Goal: Transaction & Acquisition: Book appointment/travel/reservation

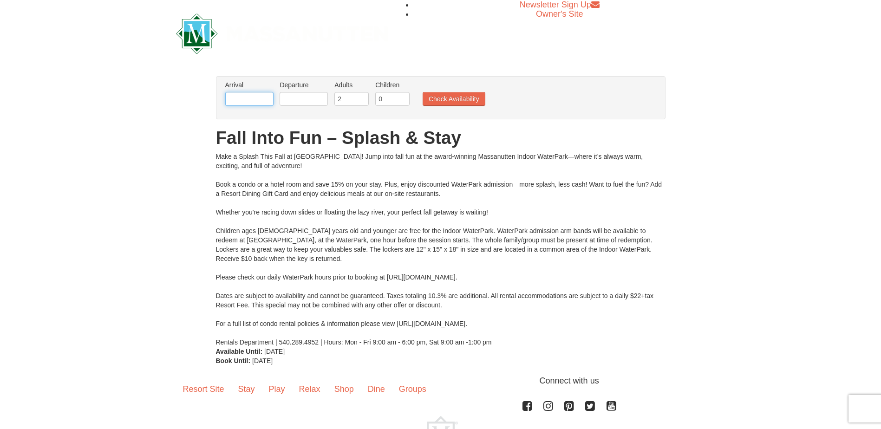
click at [260, 101] on input "text" at bounding box center [249, 99] width 48 height 14
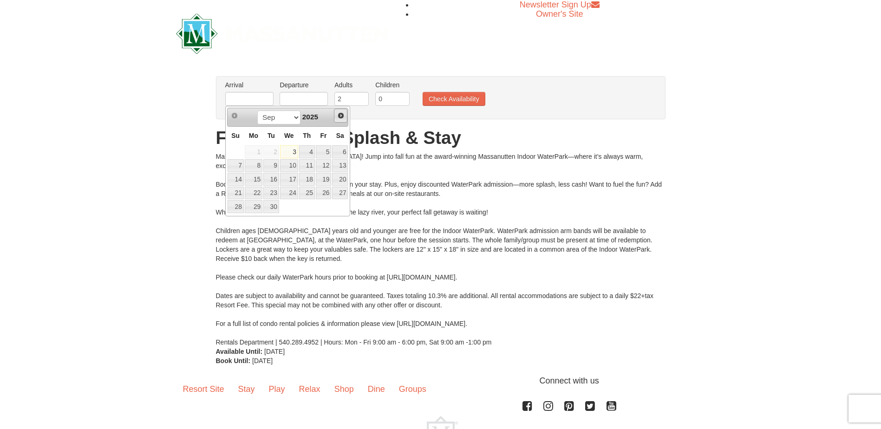
click at [342, 115] on span "Next" at bounding box center [340, 115] width 7 height 7
click at [326, 164] on link "10" at bounding box center [324, 165] width 16 height 13
type input "[DATE]"
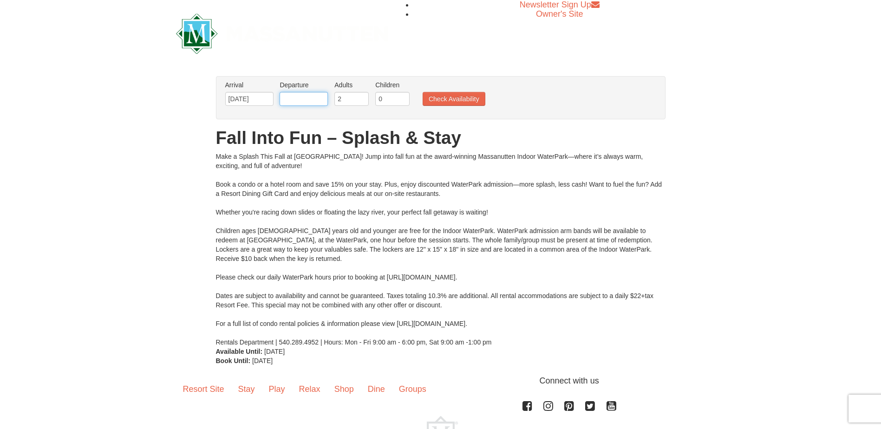
click at [311, 96] on input "text" at bounding box center [303, 99] width 48 height 14
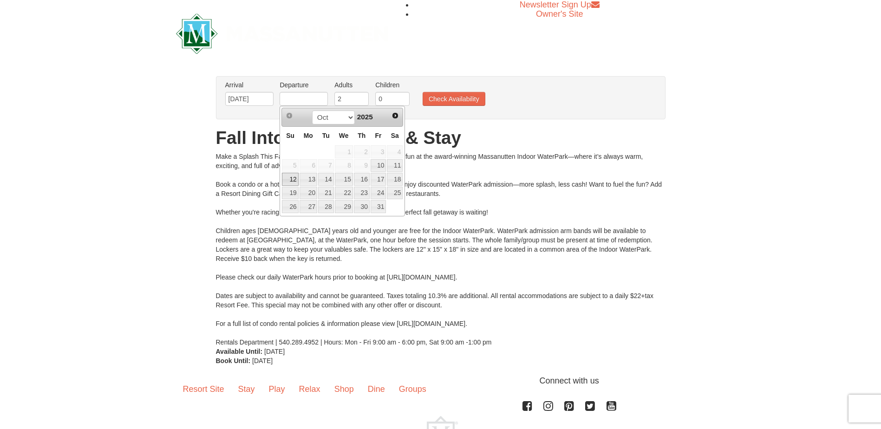
click at [292, 182] on link "12" at bounding box center [290, 179] width 16 height 13
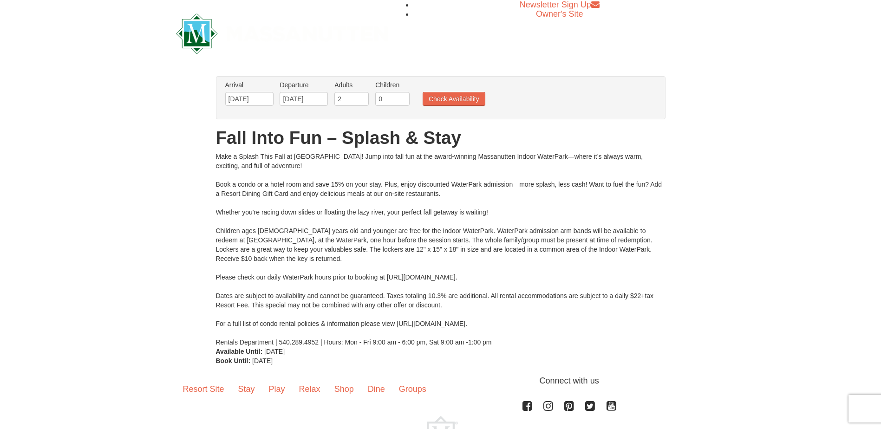
click at [301, 91] on li "Departure Please format dates MM/DD/YYYY Please format dates MM/DD/YYYY 10/12/2…" at bounding box center [303, 95] width 53 height 30
click at [306, 100] on input "10/12/2025" at bounding box center [303, 99] width 48 height 14
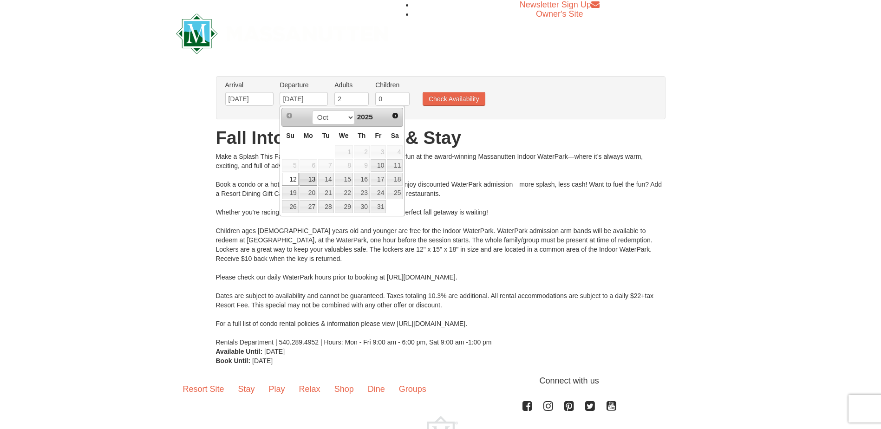
click at [311, 178] on link "13" at bounding box center [308, 179] width 18 height 13
type input "[DATE]"
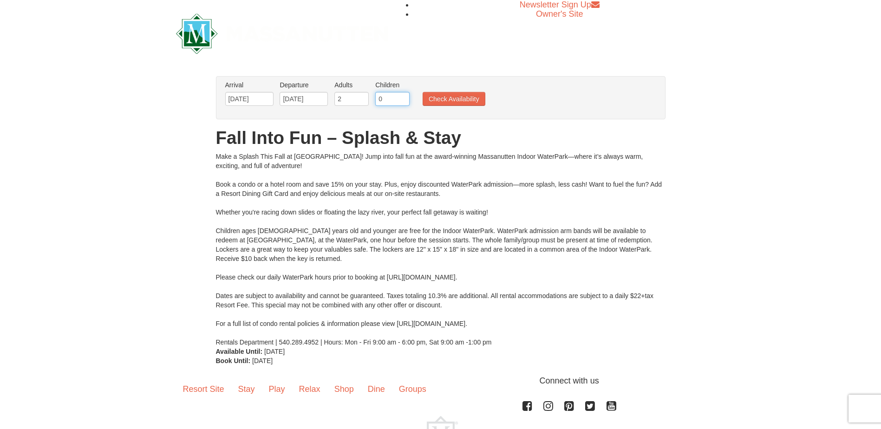
click at [386, 102] on input "0" at bounding box center [392, 99] width 34 height 14
click at [403, 99] on input "0" at bounding box center [392, 99] width 34 height 14
type input "1"
click at [403, 95] on input "1" at bounding box center [392, 99] width 34 height 14
click at [456, 97] on button "Check Availability" at bounding box center [453, 99] width 63 height 14
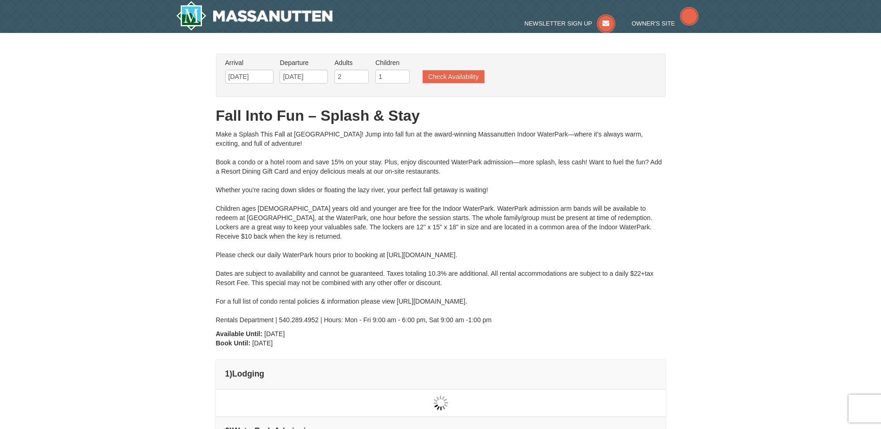
type input "[DATE]"
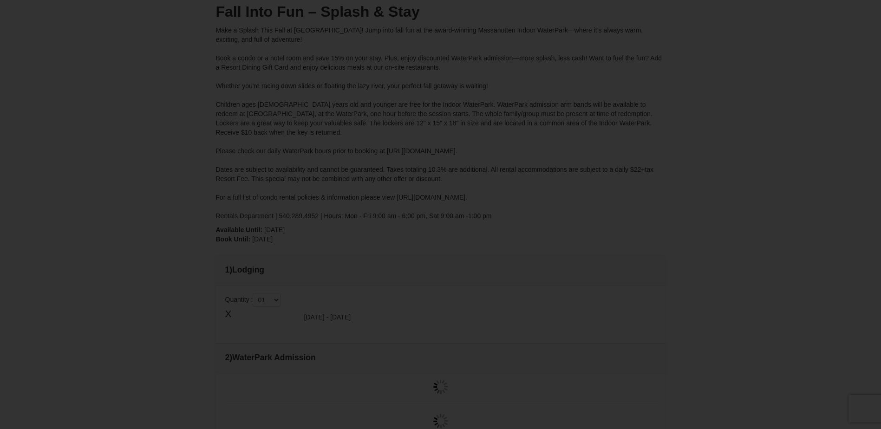
type input "[DATE]"
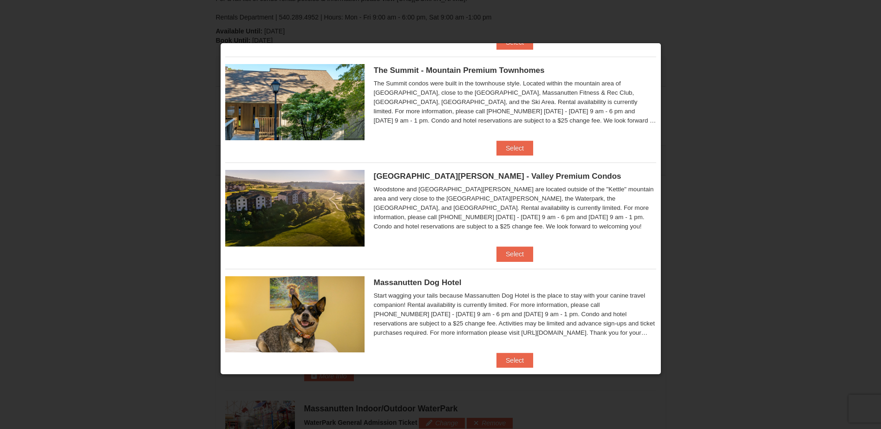
scroll to position [448, 0]
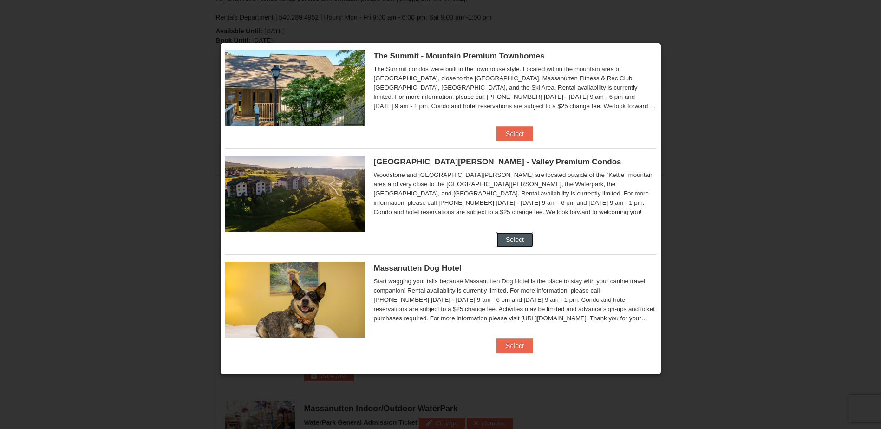
click at [520, 236] on button "Select" at bounding box center [514, 239] width 37 height 15
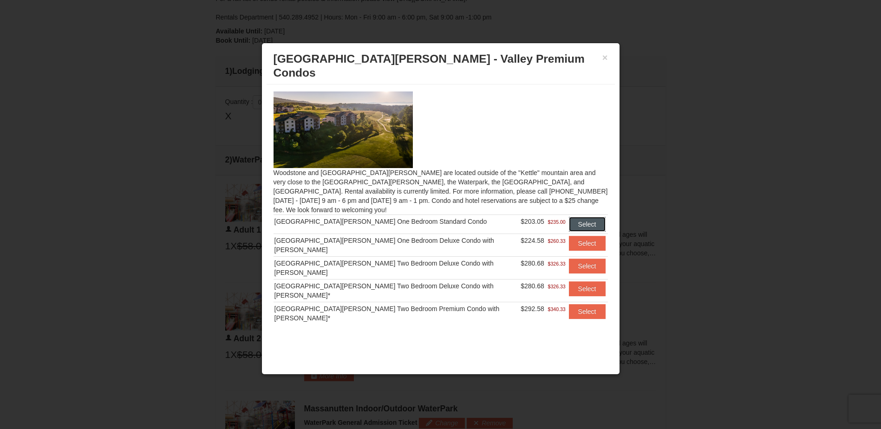
click at [576, 217] on button "Select" at bounding box center [587, 224] width 37 height 15
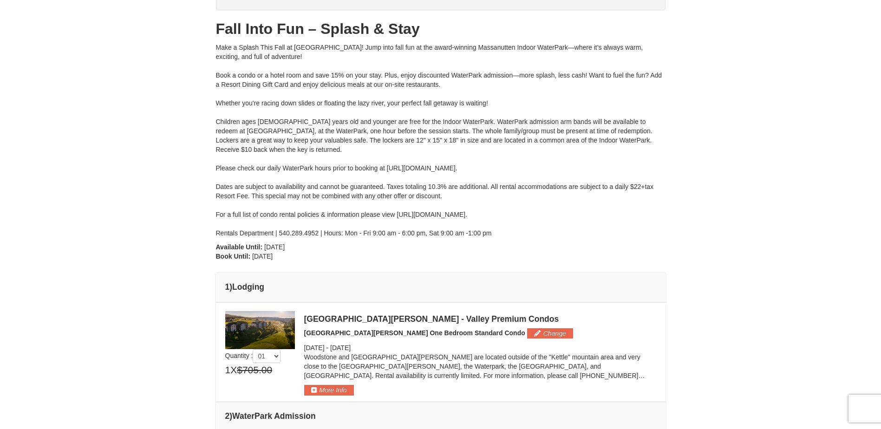
scroll to position [0, 0]
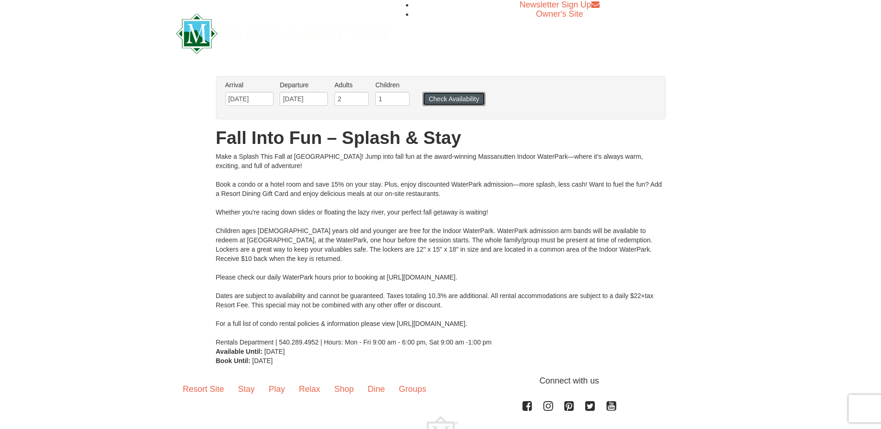
click at [463, 99] on button "Check Availability" at bounding box center [453, 99] width 63 height 14
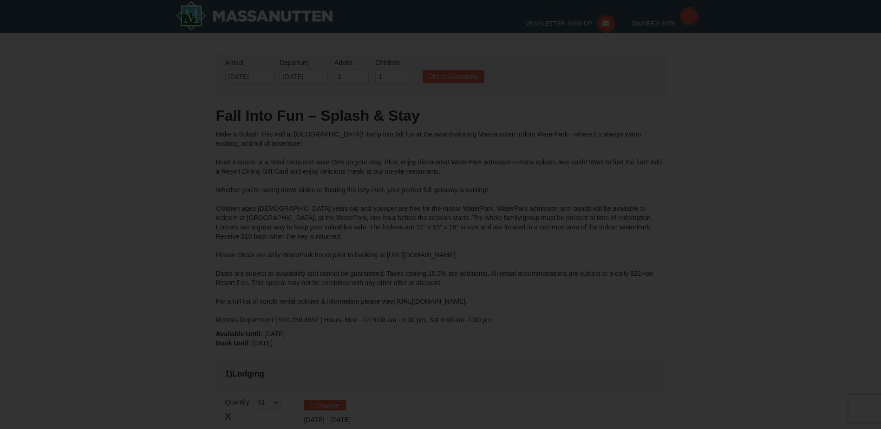
type input "[DATE]"
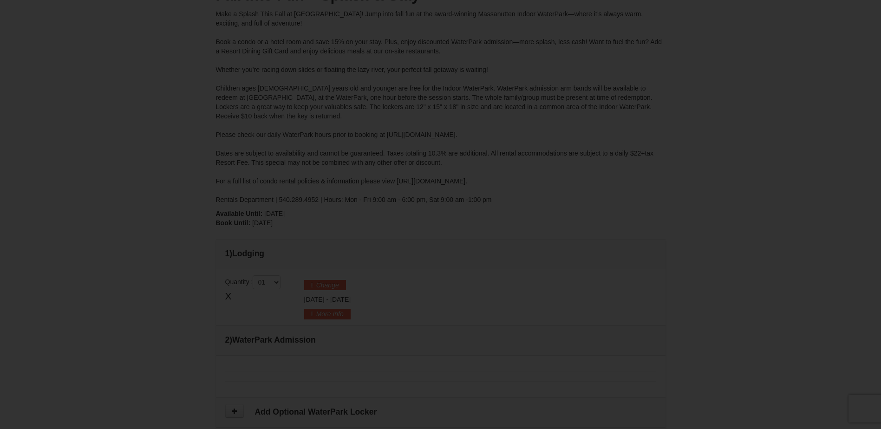
type input "[DATE]"
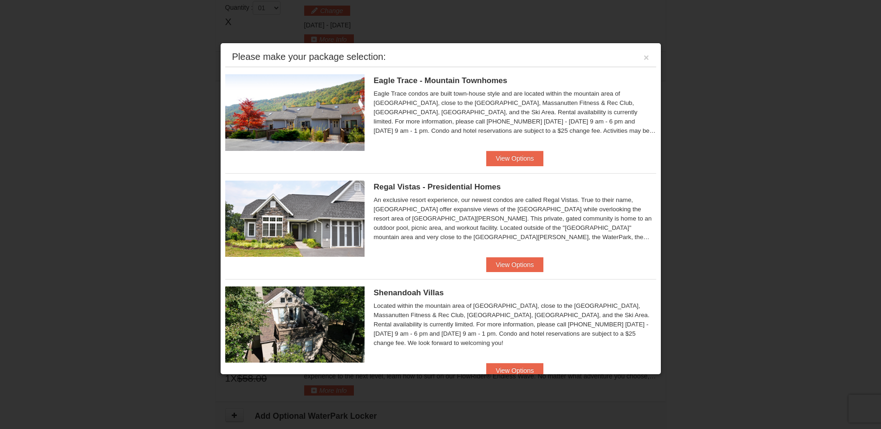
scroll to position [397, 0]
click at [513, 155] on button "View Options" at bounding box center [514, 158] width 57 height 15
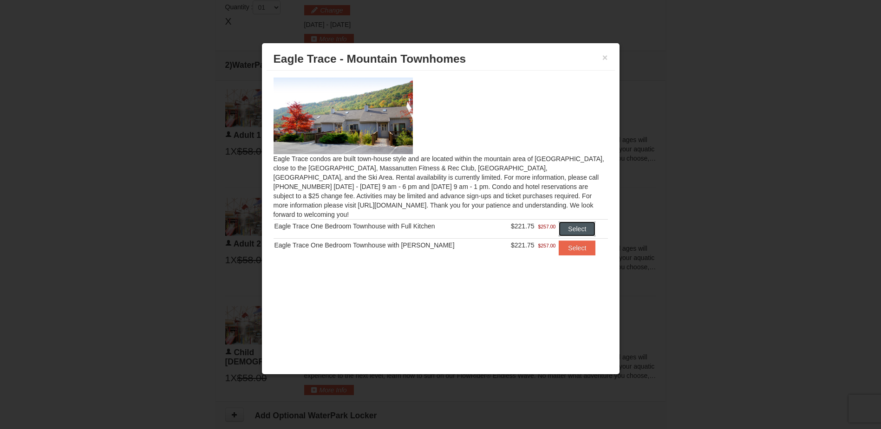
click at [565, 221] on button "Select" at bounding box center [577, 228] width 37 height 15
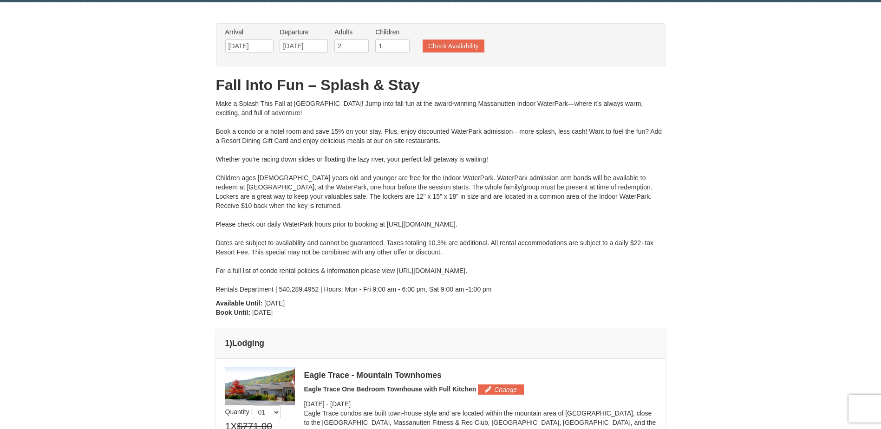
scroll to position [0, 0]
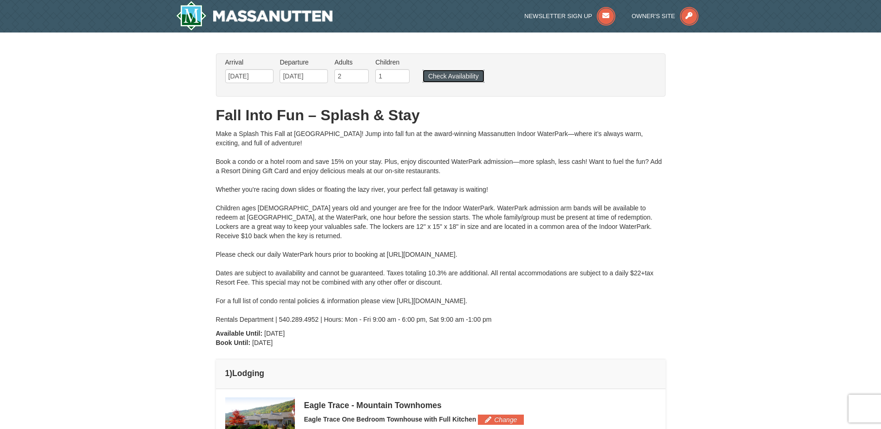
click at [455, 80] on button "Check Availability" at bounding box center [453, 76] width 62 height 13
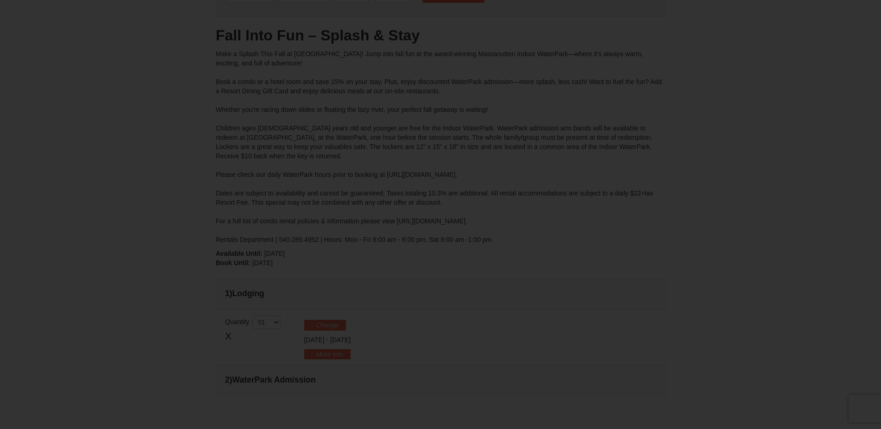
type input "[DATE]"
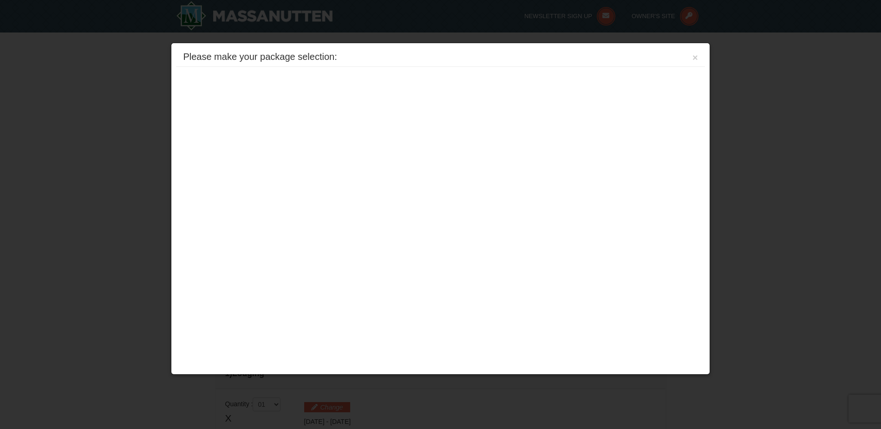
click at [689, 53] on div "Please make your package selection: ×" at bounding box center [440, 57] width 528 height 19
click at [697, 56] on button "×" at bounding box center [695, 57] width 6 height 9
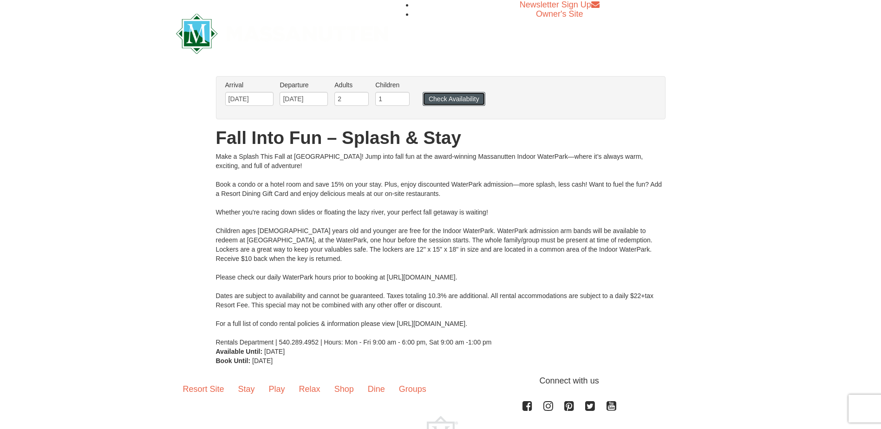
click at [442, 100] on button "Check Availability" at bounding box center [453, 99] width 63 height 14
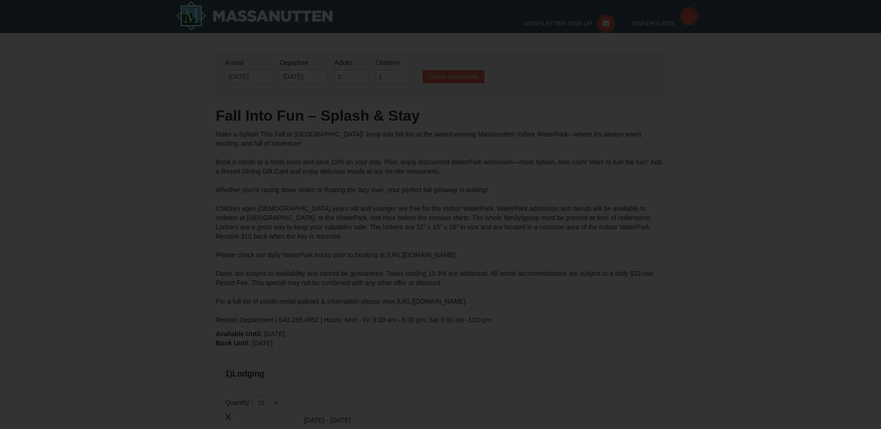
type input "[DATE]"
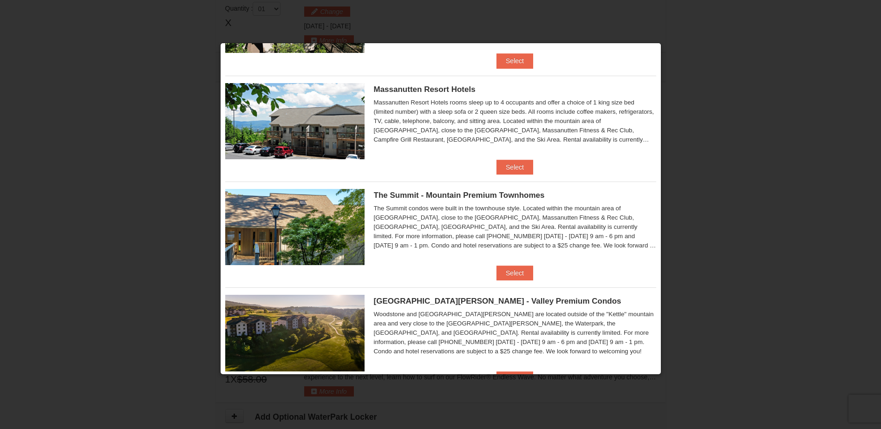
scroll to position [262, 0]
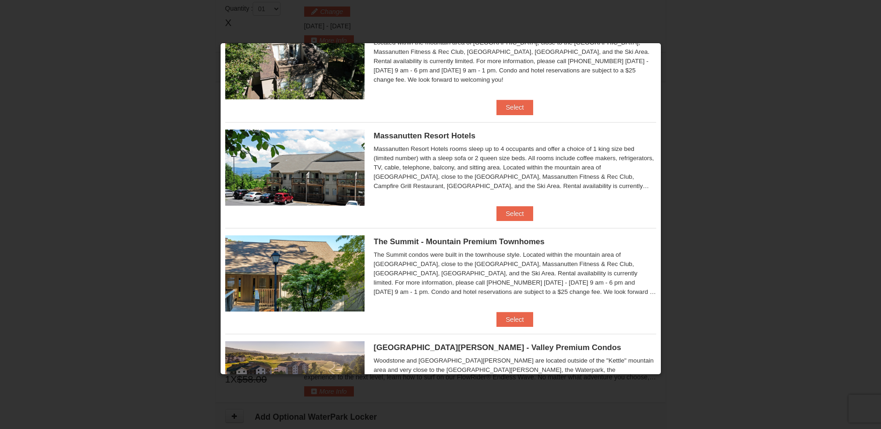
click at [704, 70] on div at bounding box center [440, 214] width 881 height 429
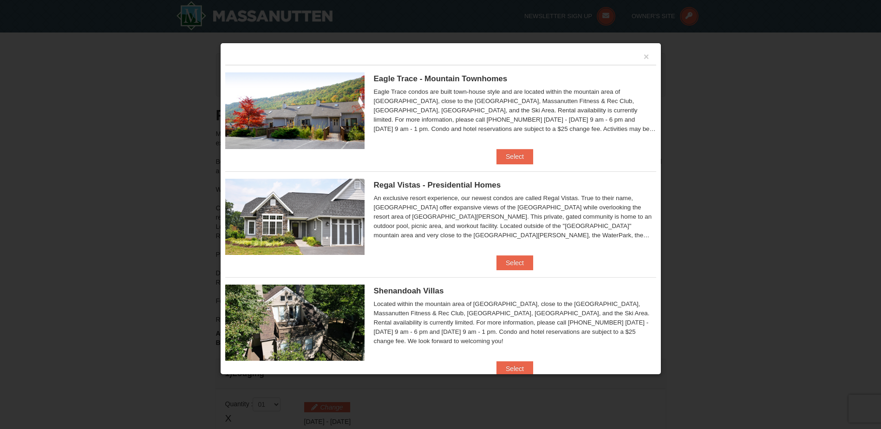
scroll to position [0, 0]
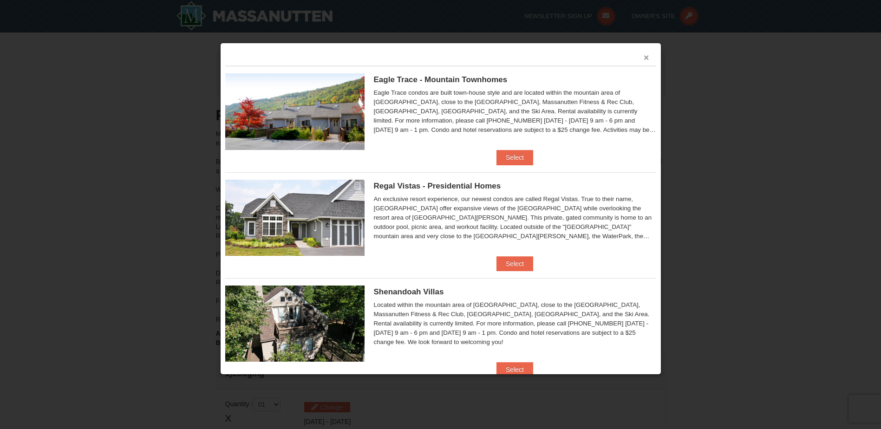
click at [643, 58] on button "×" at bounding box center [646, 57] width 6 height 9
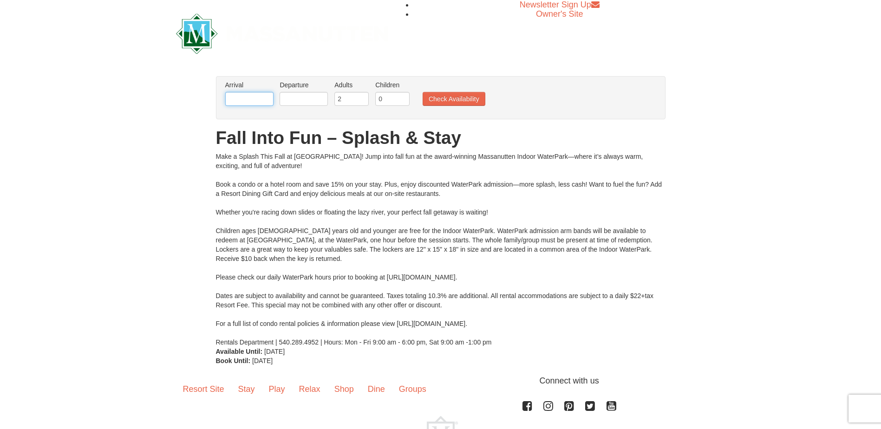
click at [254, 98] on input "text" at bounding box center [249, 99] width 48 height 14
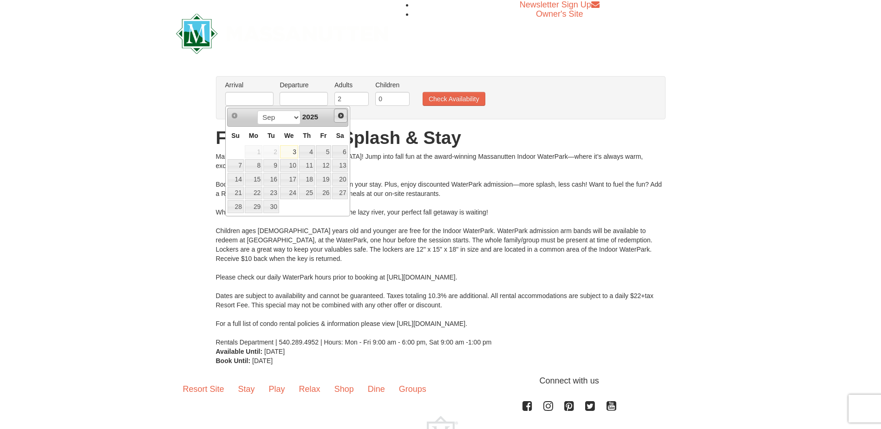
click at [338, 114] on span "Next" at bounding box center [340, 115] width 7 height 7
click at [326, 164] on link "10" at bounding box center [324, 165] width 16 height 13
type input "[DATE]"
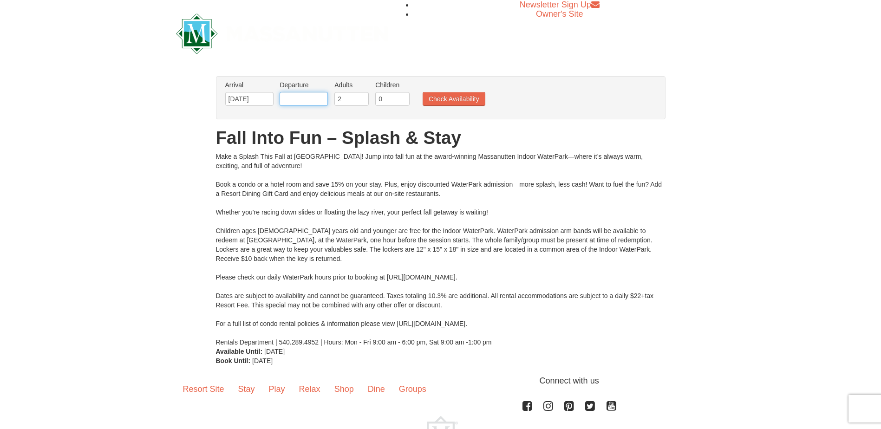
click at [313, 106] on body "Browser Not Supported We notice you are using a browser which will not provide …" at bounding box center [440, 249] width 881 height 498
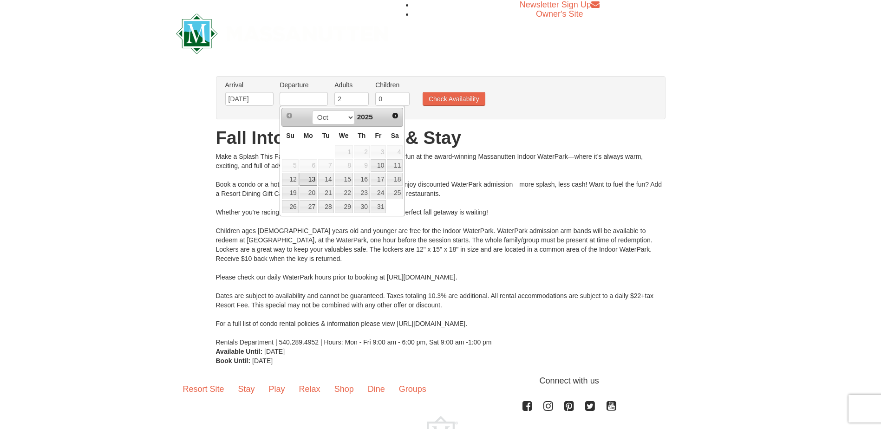
click at [304, 174] on link "13" at bounding box center [308, 179] width 18 height 13
type input "[DATE]"
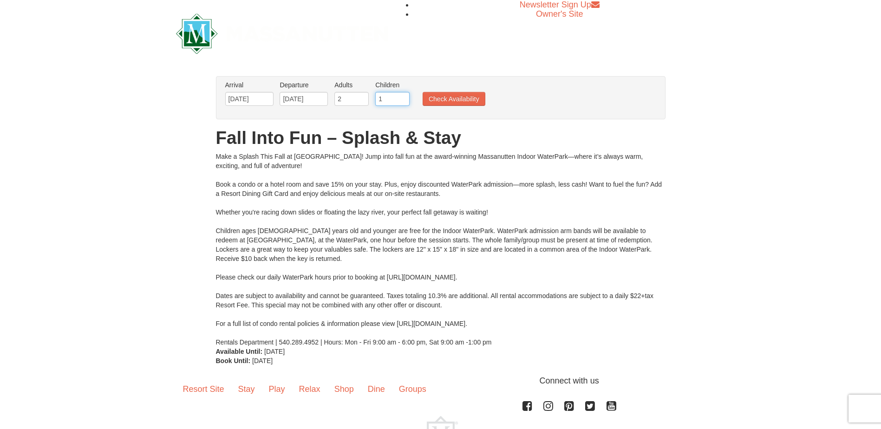
type input "1"
click at [402, 95] on input "1" at bounding box center [392, 99] width 34 height 14
click at [458, 99] on button "Check Availability" at bounding box center [453, 99] width 63 height 14
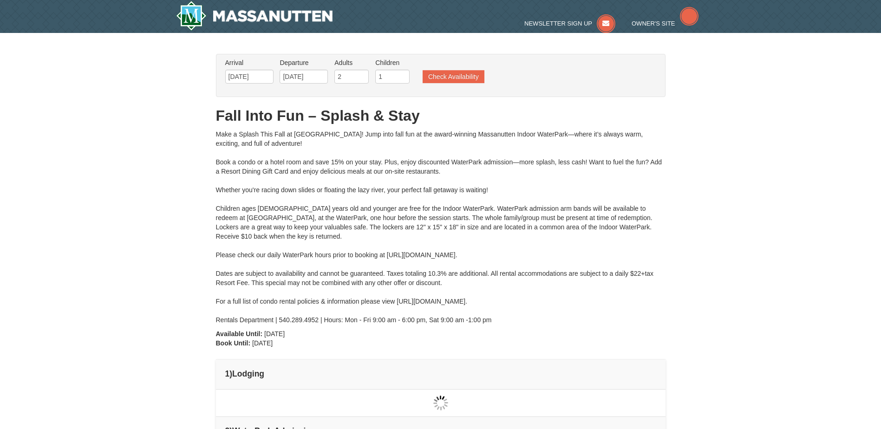
type input "[DATE]"
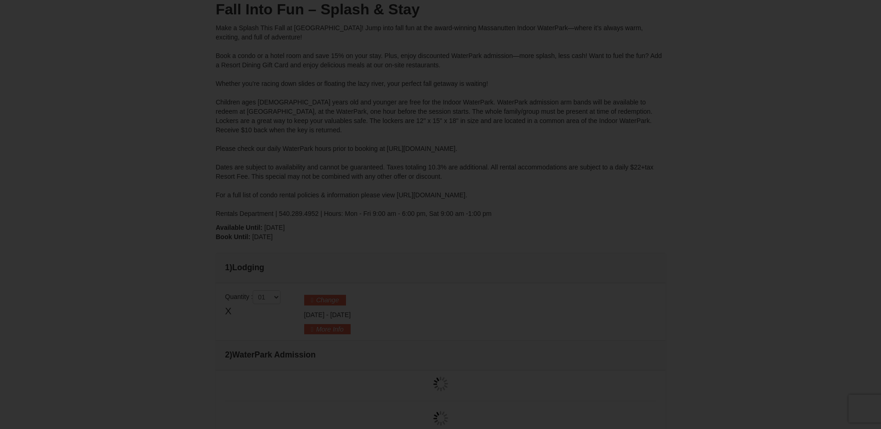
type input "[DATE]"
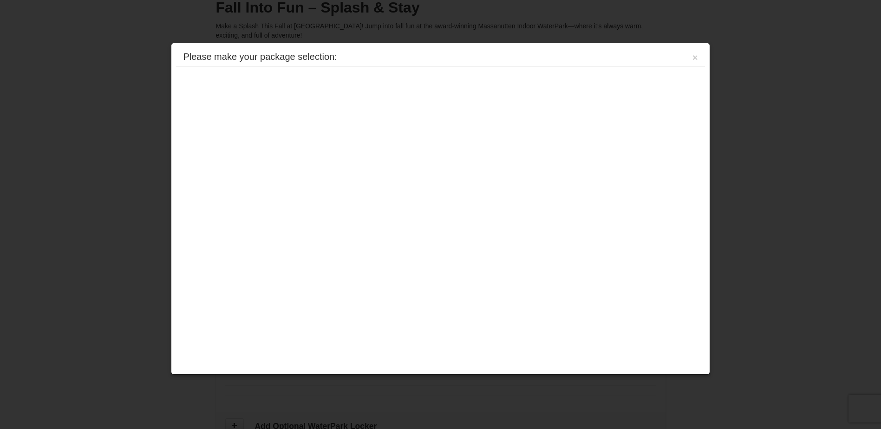
type input "[DATE]"
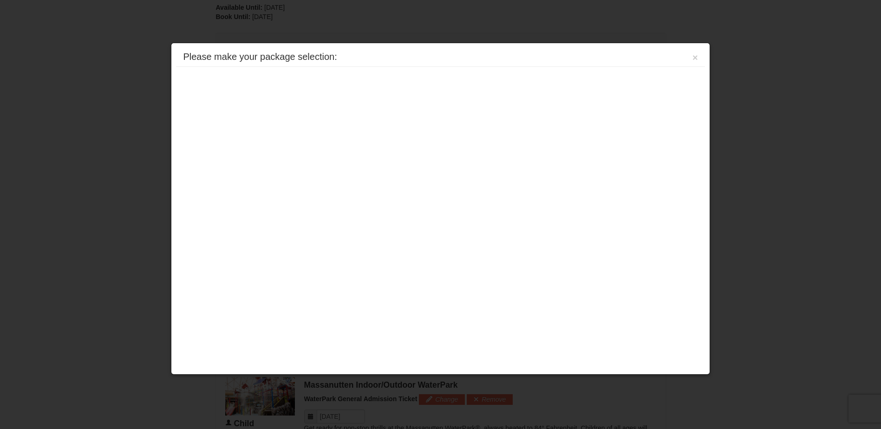
scroll to position [165, 0]
click at [698, 58] on div "Please make your package selection: ×" at bounding box center [440, 57] width 528 height 19
click at [695, 58] on button "×" at bounding box center [695, 57] width 6 height 9
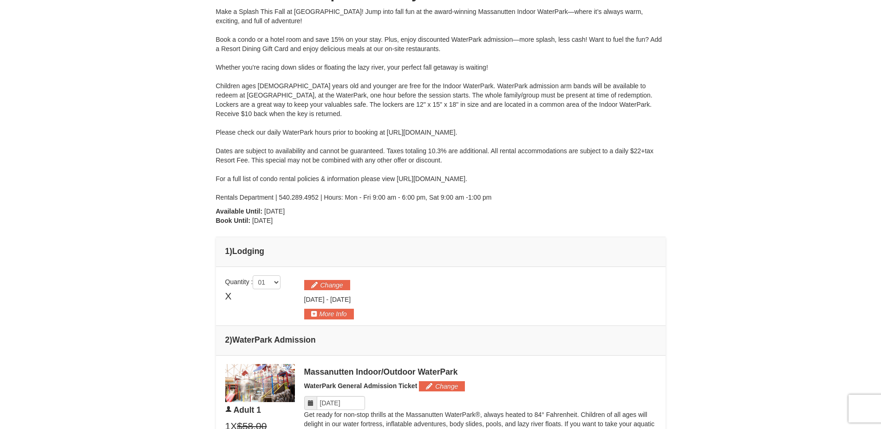
scroll to position [232, 0]
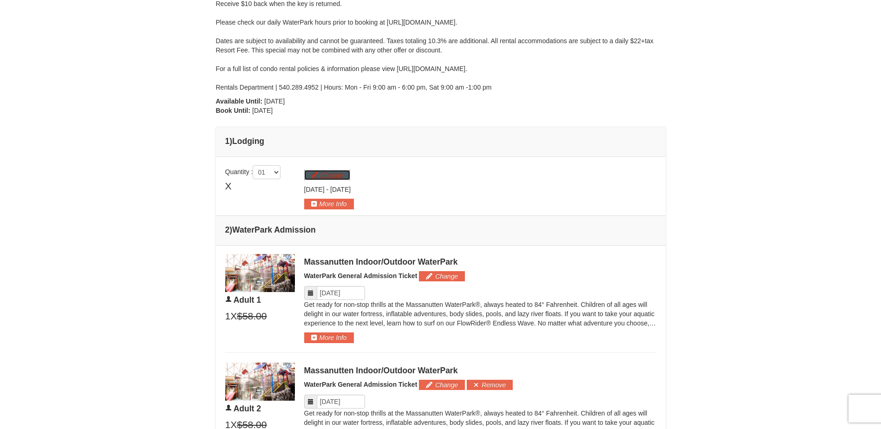
click at [331, 180] on button "Change" at bounding box center [327, 175] width 46 height 10
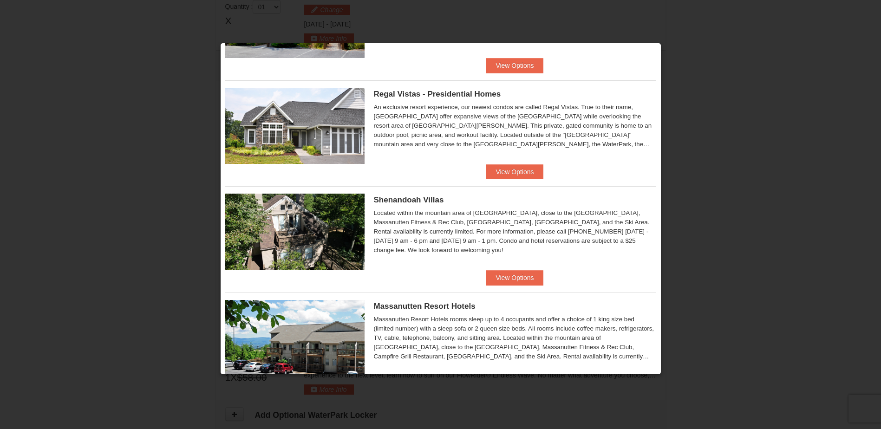
scroll to position [0, 0]
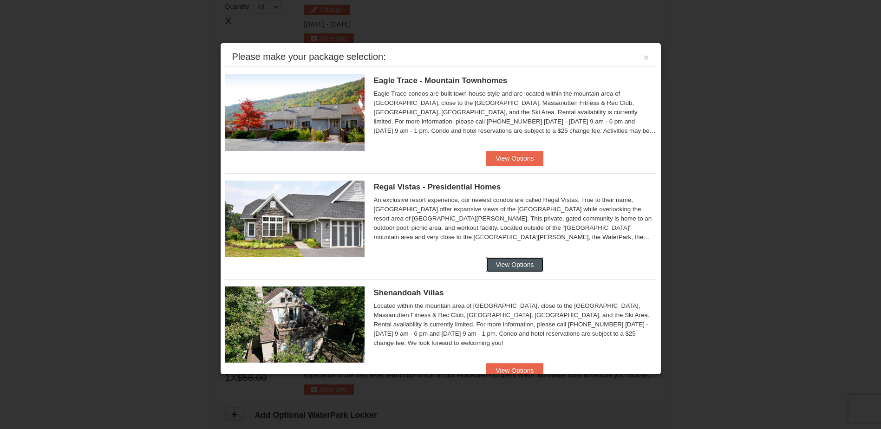
click at [521, 267] on button "View Options" at bounding box center [514, 264] width 57 height 15
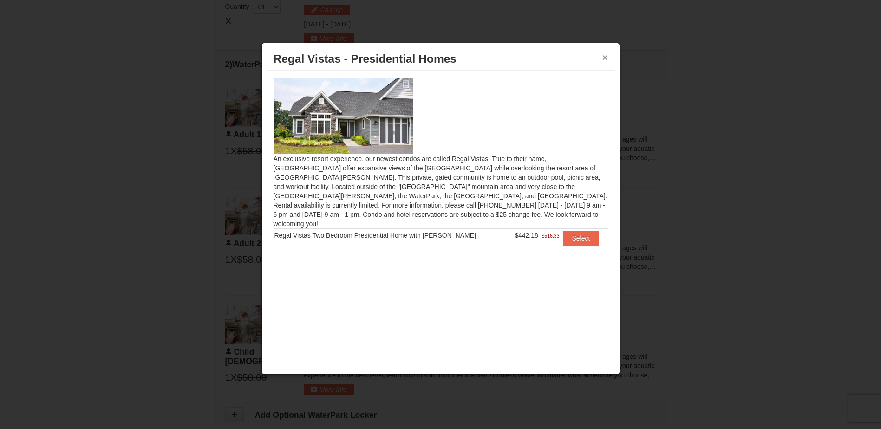
click at [607, 53] on button "×" at bounding box center [605, 57] width 6 height 9
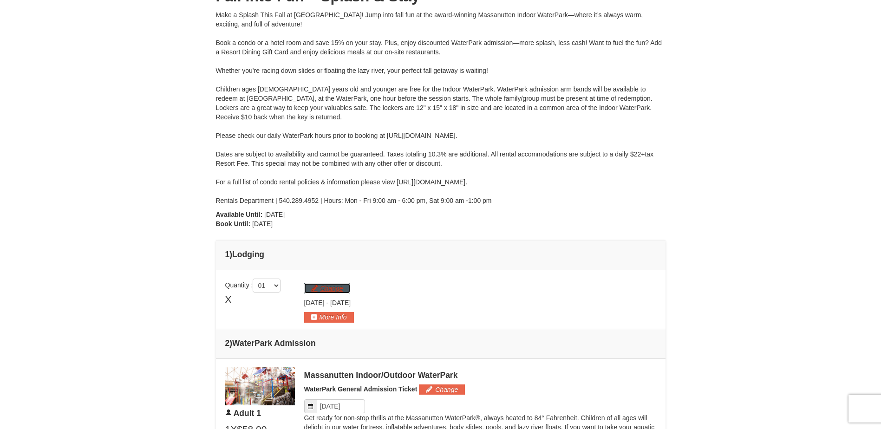
click at [336, 290] on button "Change" at bounding box center [327, 288] width 46 height 10
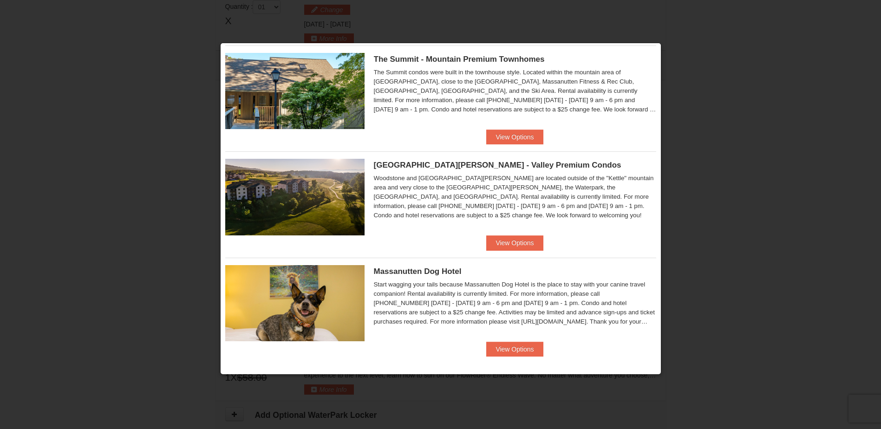
scroll to position [449, 0]
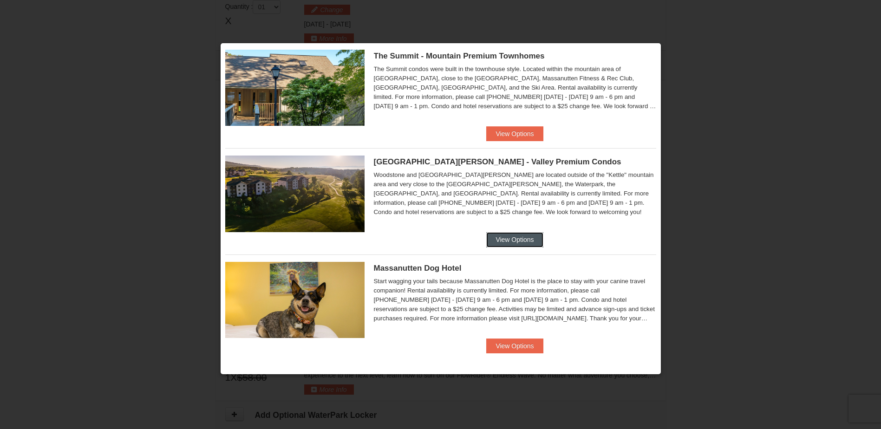
click at [514, 242] on button "View Options" at bounding box center [514, 239] width 57 height 15
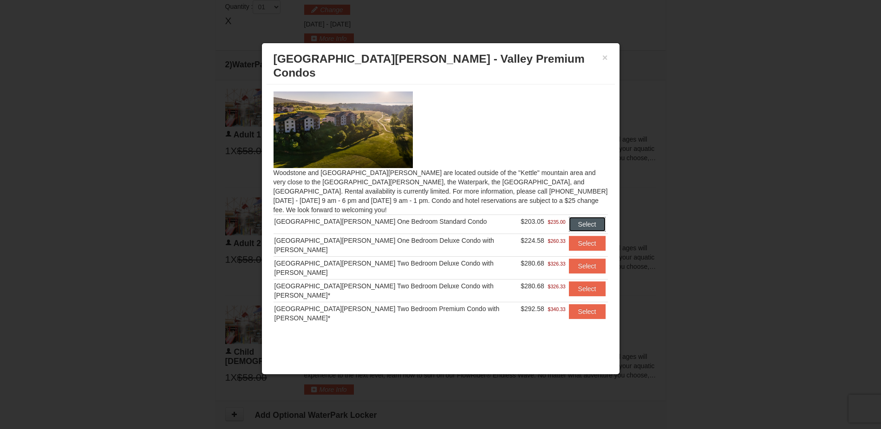
click at [593, 217] on button "Select" at bounding box center [587, 224] width 37 height 15
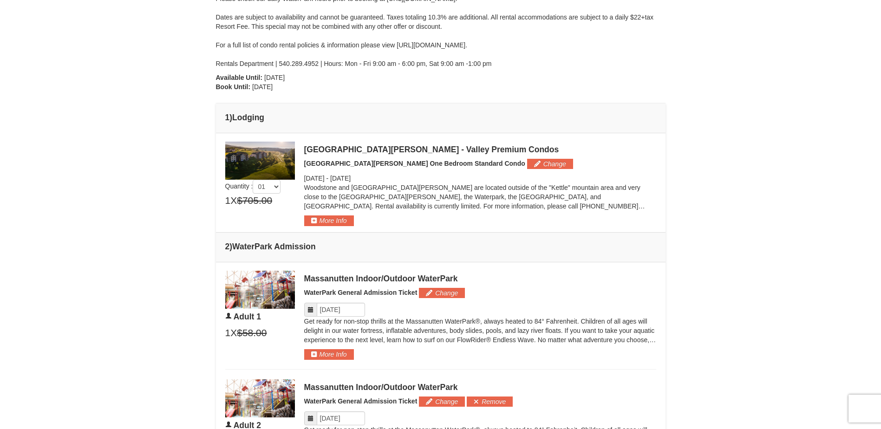
scroll to position [266, 0]
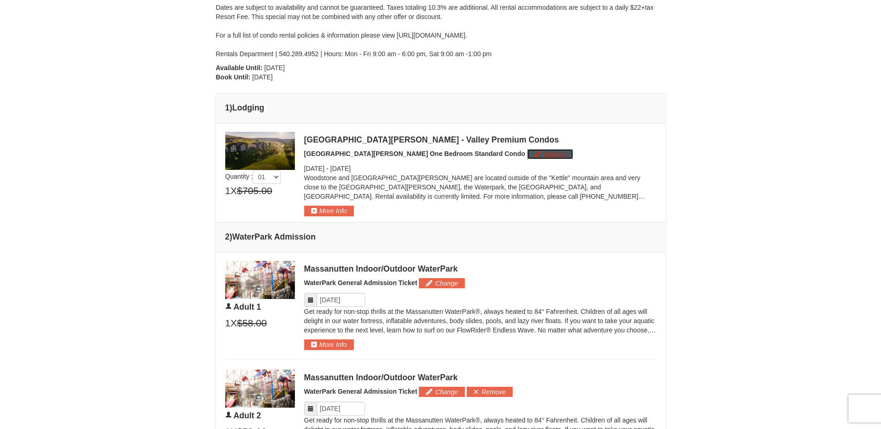
click at [527, 153] on button "Change" at bounding box center [550, 154] width 46 height 10
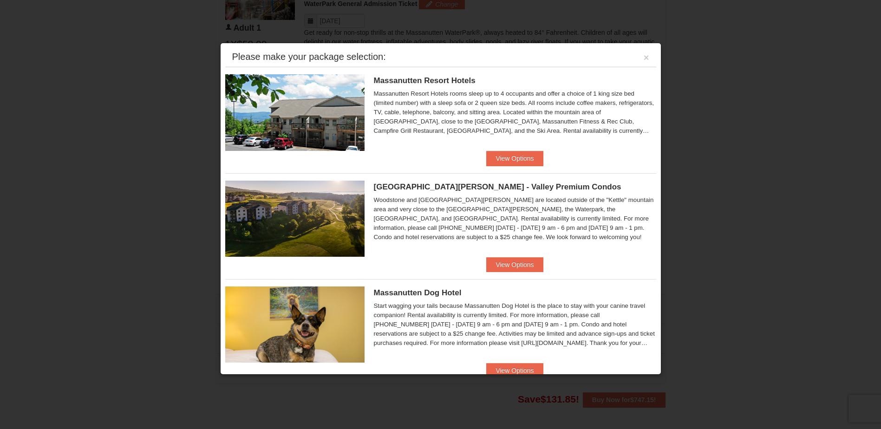
scroll to position [537, 0]
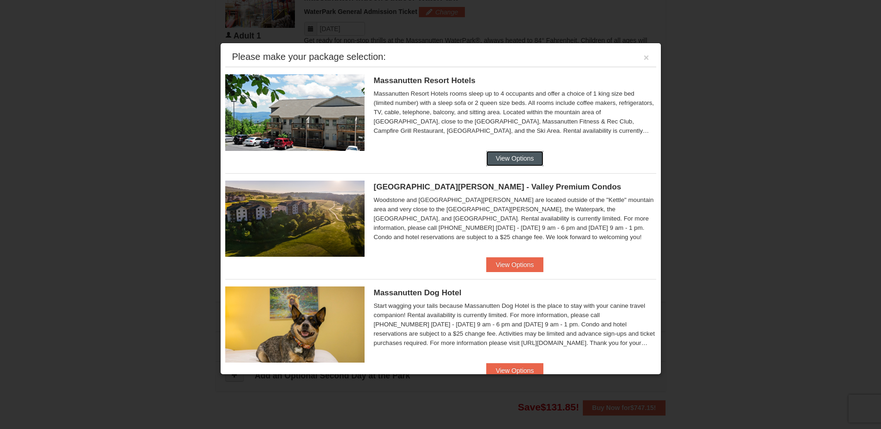
click at [500, 155] on button "View Options" at bounding box center [514, 158] width 57 height 15
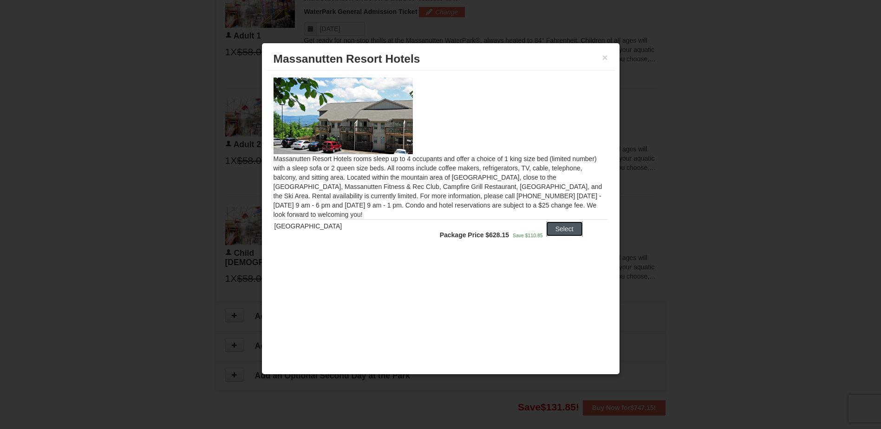
click at [550, 230] on button "Select" at bounding box center [564, 228] width 37 height 15
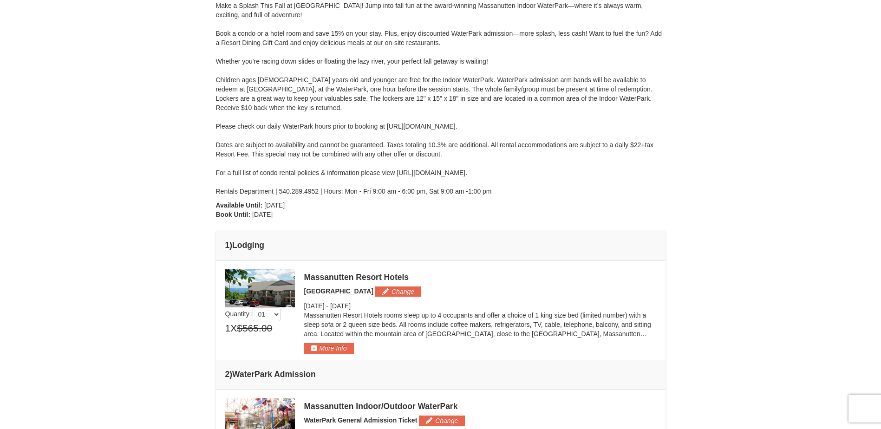
scroll to position [0, 0]
